Goal: Information Seeking & Learning: Learn about a topic

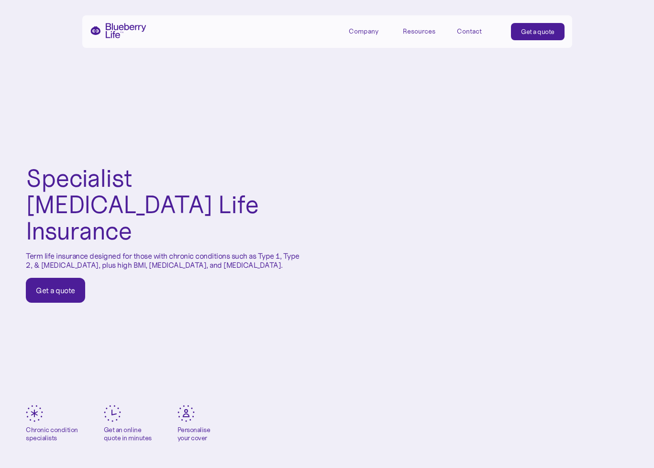
click at [367, 32] on div "Company" at bounding box center [364, 31] width 30 height 8
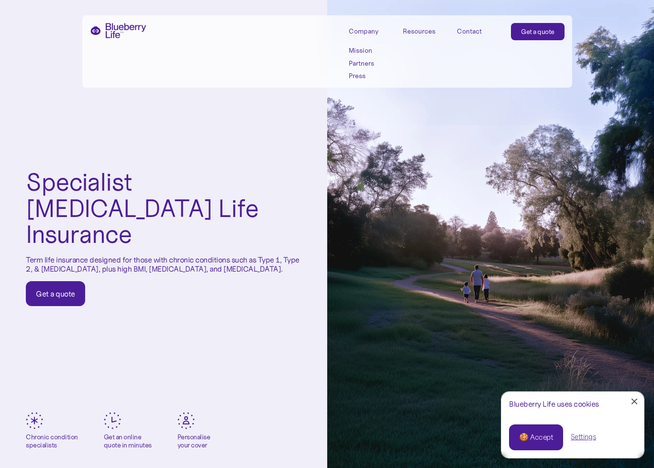
click at [366, 28] on div "Company" at bounding box center [364, 31] width 30 height 8
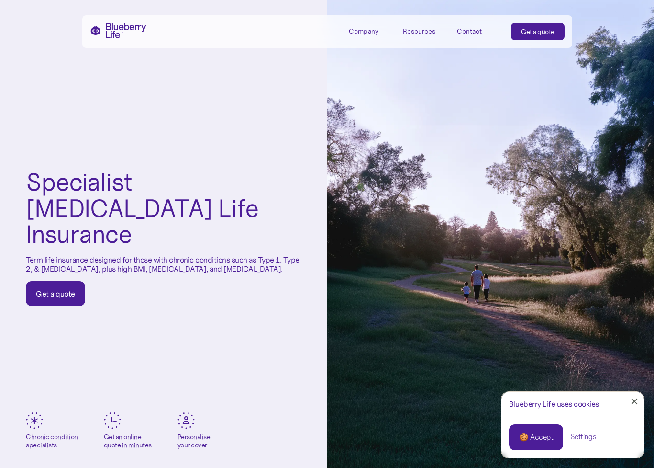
click at [366, 28] on div "Company" at bounding box center [364, 31] width 30 height 8
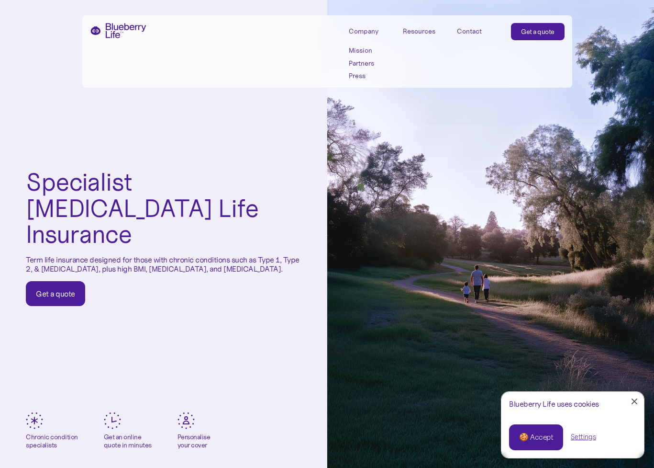
click at [363, 50] on link "Mission" at bounding box center [370, 50] width 43 height 8
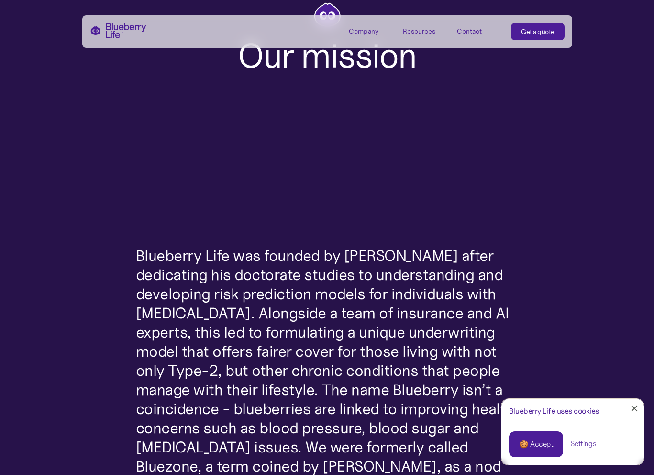
scroll to position [287, 0]
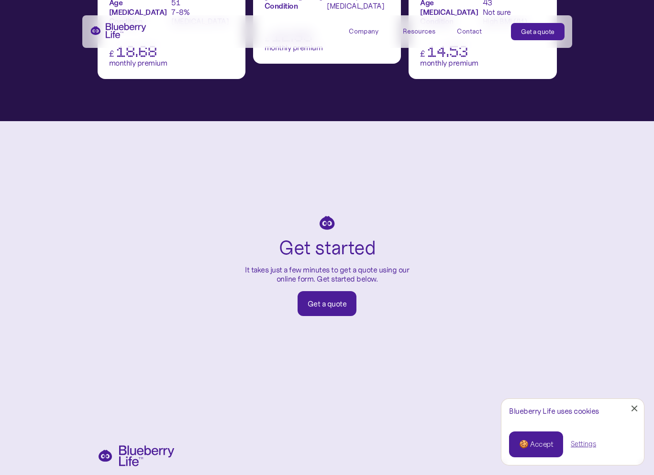
scroll to position [1614, 0]
